Goal: Find specific page/section: Find specific page/section

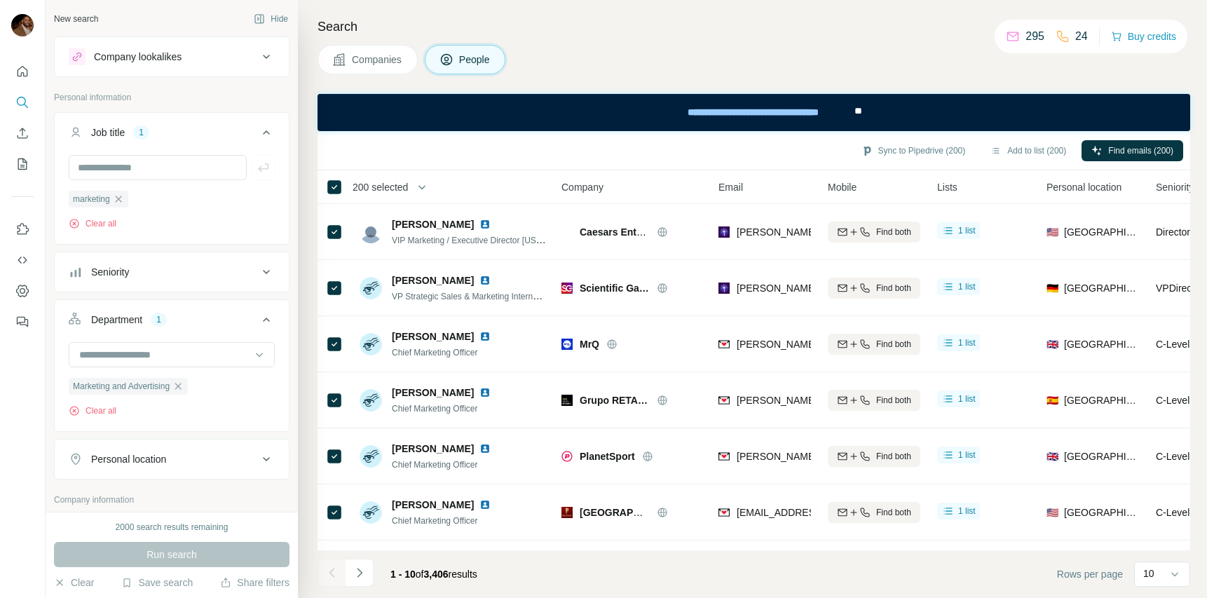
scroll to position [214, 333]
